Goal: Check status: Check status

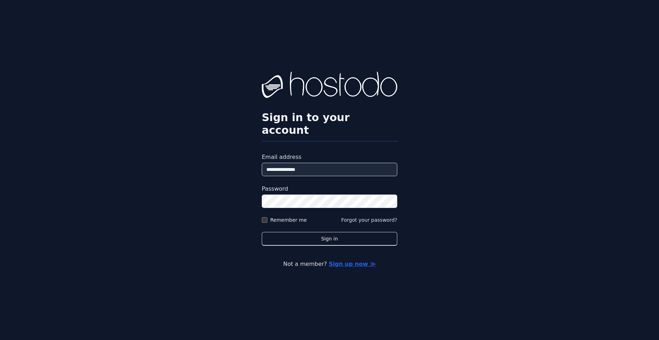
click at [618, 194] on div "**********" at bounding box center [329, 170] width 659 height 340
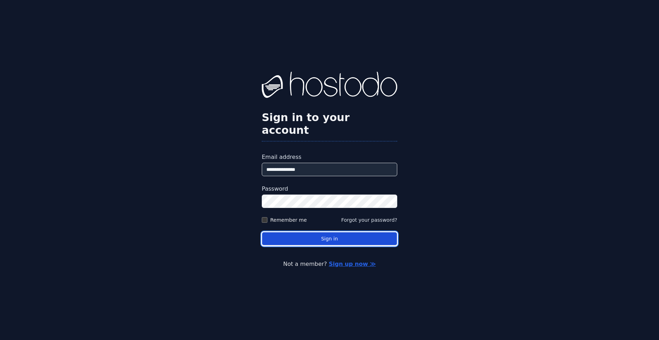
click at [317, 235] on button "Sign in" at bounding box center [329, 239] width 135 height 14
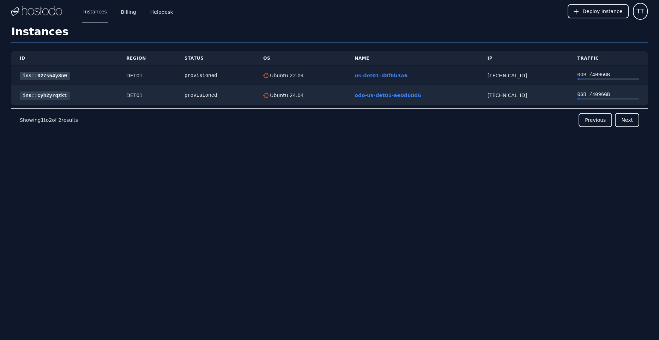
click at [395, 74] on link "us-det01-d8f6b3a6" at bounding box center [380, 76] width 53 height 6
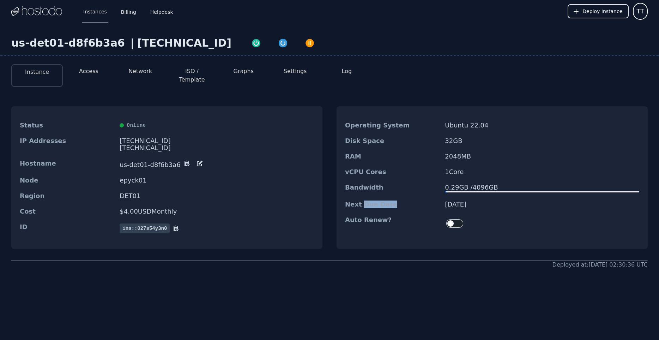
drag, startPoint x: 362, startPoint y: 200, endPoint x: 396, endPoint y: 197, distance: 33.6
click at [396, 201] on dt "Next Due Date" at bounding box center [392, 204] width 94 height 7
drag, startPoint x: 467, startPoint y: 200, endPoint x: 456, endPoint y: 199, distance: 11.7
click at [456, 199] on div "Next Due Date 08/29/2025" at bounding box center [491, 204] width 311 height 16
click at [440, 199] on div "Next Due Date 08/29/2025" at bounding box center [491, 204] width 311 height 16
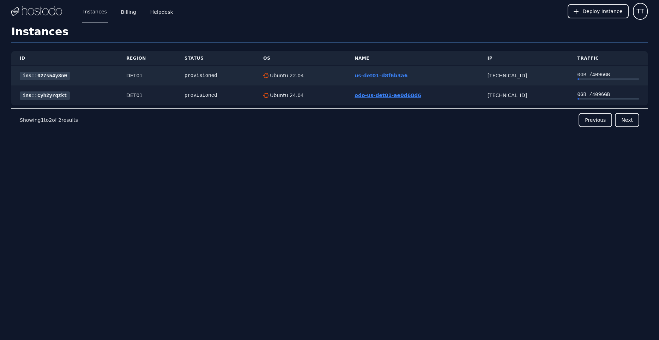
click at [398, 94] on link "odo-us-det01-ae0d68d6" at bounding box center [387, 95] width 67 height 6
